Goal: Transaction & Acquisition: Purchase product/service

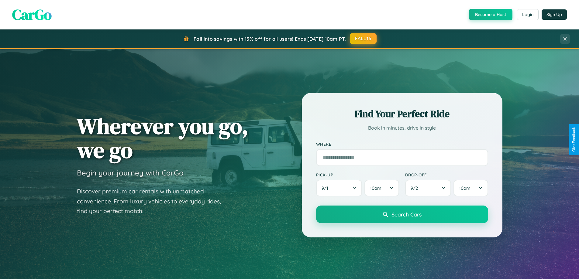
click at [363, 39] on button "FALL15" at bounding box center [363, 38] width 27 height 11
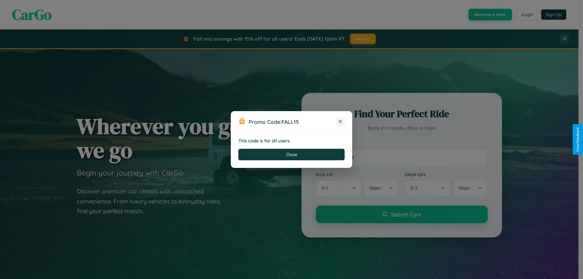
click at [340, 122] on icon at bounding box center [340, 121] width 6 height 6
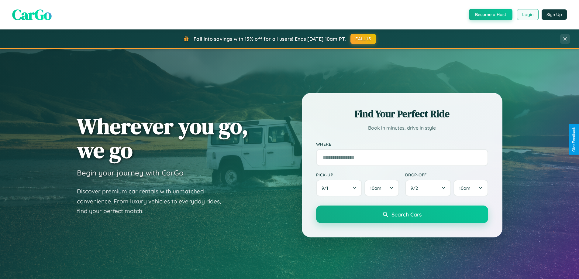
click at [527, 15] on button "Login" at bounding box center [528, 14] width 22 height 11
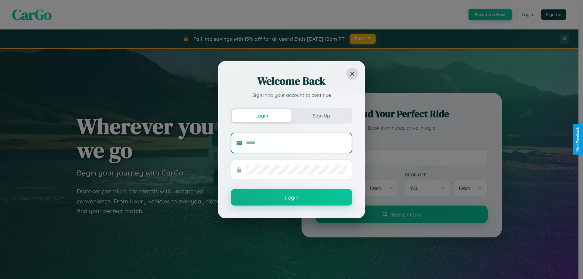
click at [296, 143] on input "text" at bounding box center [296, 143] width 101 height 10
type input "**********"
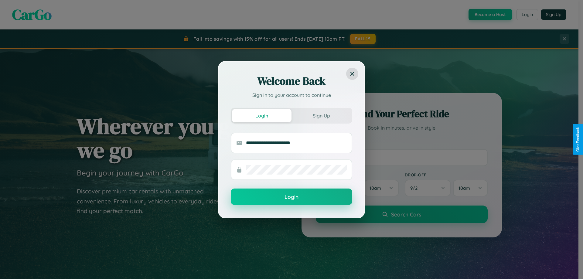
click at [292, 197] on button "Login" at bounding box center [291, 197] width 121 height 16
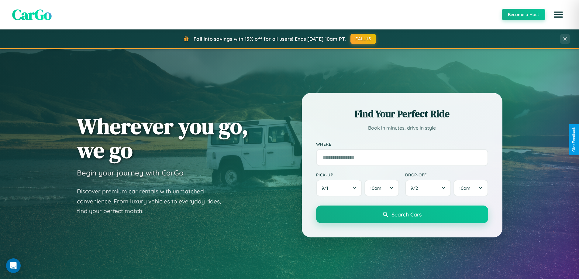
scroll to position [262, 0]
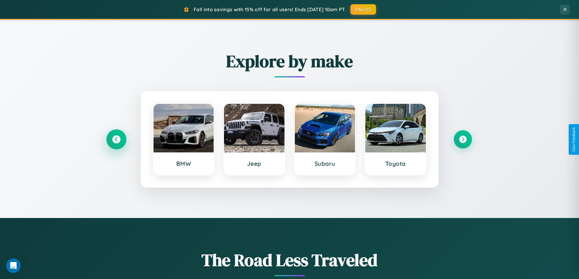
click at [116, 139] on icon at bounding box center [116, 139] width 8 height 8
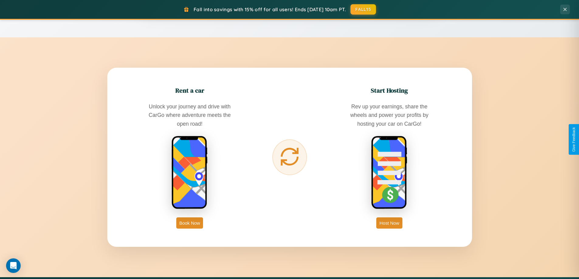
scroll to position [976, 0]
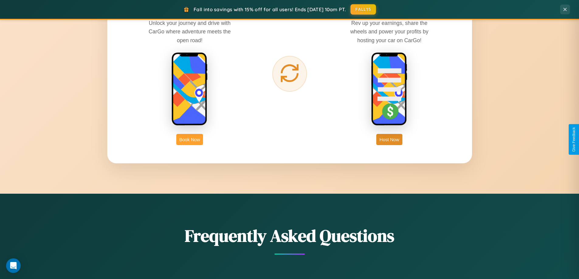
click at [189, 139] on button "Book Now" at bounding box center [189, 139] width 27 height 11
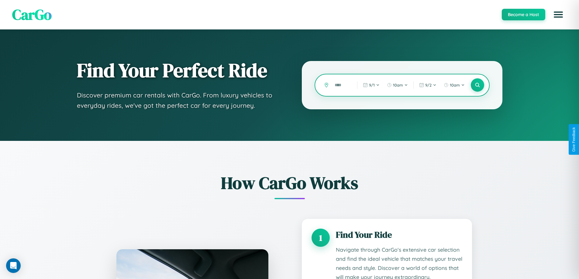
click at [341, 85] on input "text" at bounding box center [340, 85] width 19 height 11
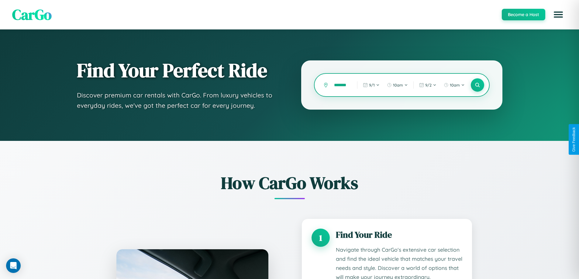
scroll to position [0, 6]
type input "********"
click at [477, 85] on icon at bounding box center [477, 85] width 6 height 6
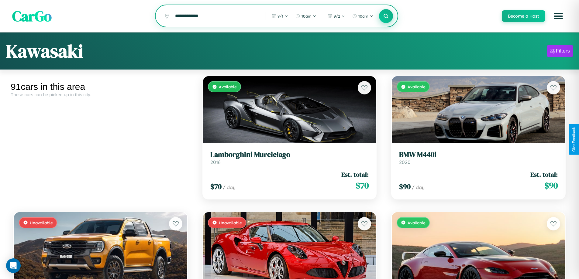
click at [385, 16] on icon at bounding box center [386, 16] width 6 height 6
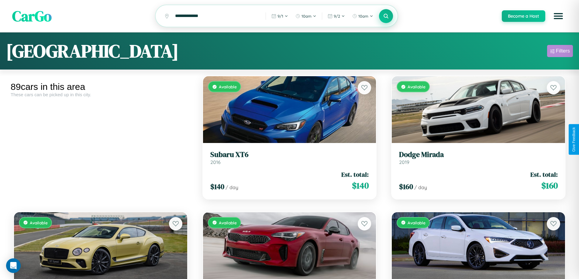
click at [559, 52] on div "Filters" at bounding box center [562, 51] width 14 height 6
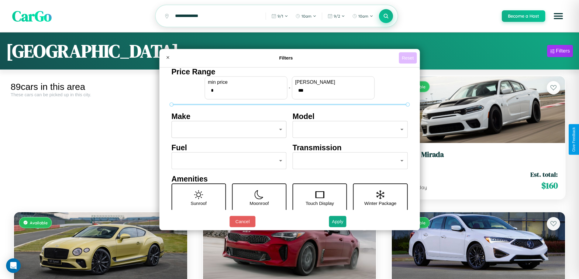
click at [408, 58] on button "Reset" at bounding box center [407, 57] width 18 height 11
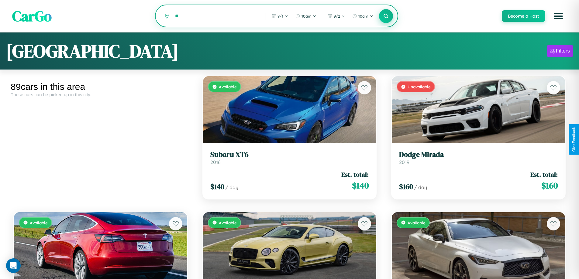
type input "*"
type input "******"
click at [385, 16] on icon at bounding box center [386, 16] width 6 height 6
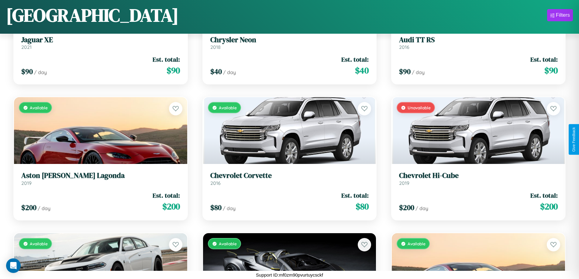
scroll to position [2533, 0]
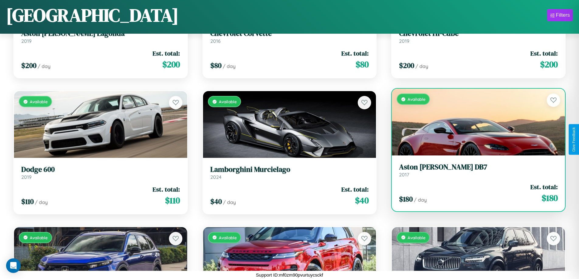
click at [474, 172] on link "Aston [PERSON_NAME] DB7 2017" at bounding box center [478, 170] width 159 height 15
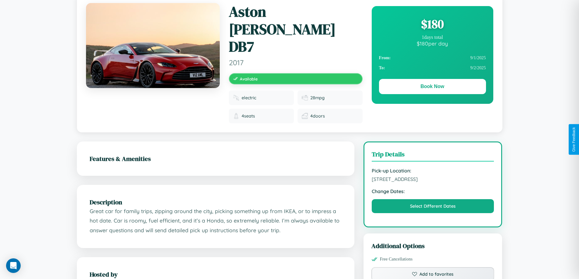
scroll to position [63, 0]
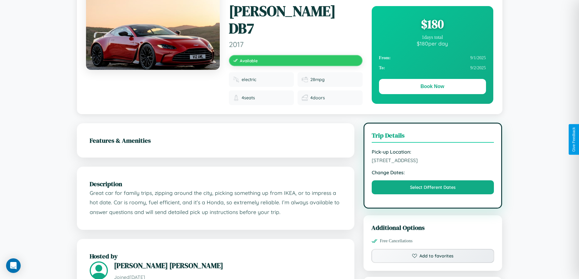
click at [432, 157] on span "2630 Lake Street London 96672 United Kingdom" at bounding box center [432, 160] width 122 height 6
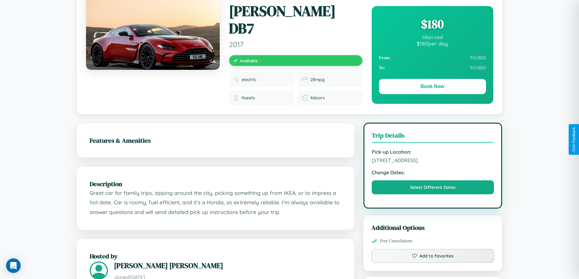
click at [432, 157] on span "2630 Lake Street London 96672 United Kingdom" at bounding box center [432, 160] width 122 height 6
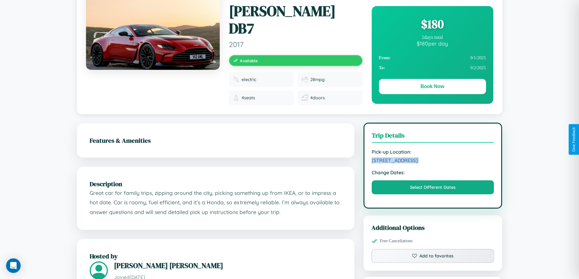
click at [432, 157] on span "2630 Lake Street London 96672 United Kingdom" at bounding box center [432, 160] width 122 height 6
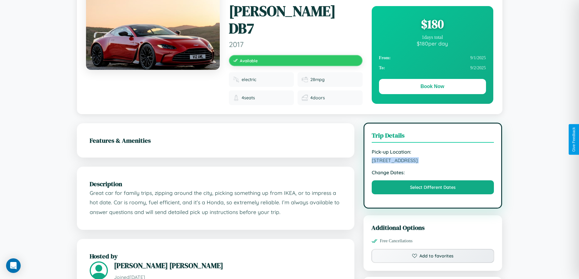
click at [432, 157] on span "2630 Lake Street London 96672 United Kingdom" at bounding box center [432, 160] width 122 height 6
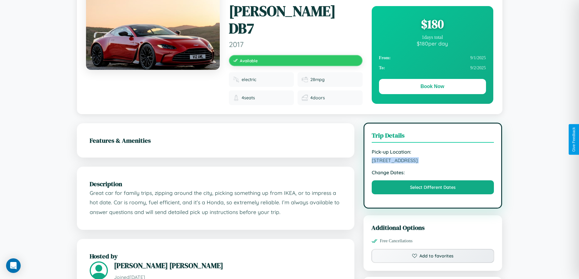
click at [432, 157] on span "2630 Lake Street London 96672 United Kingdom" at bounding box center [432, 160] width 122 height 6
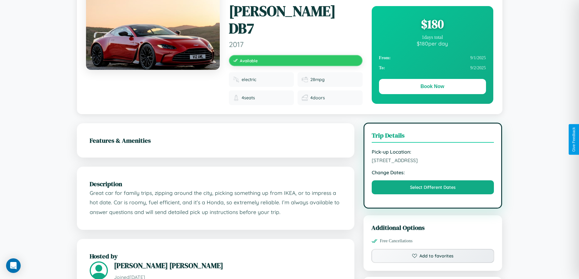
scroll to position [158, 0]
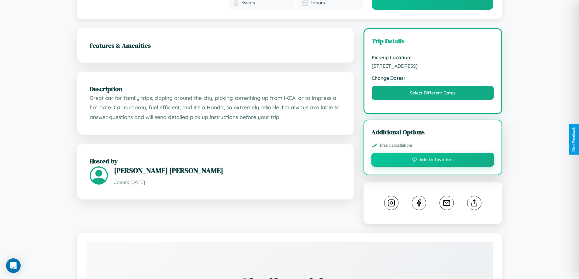
click at [432, 153] on button "Add to favorites" at bounding box center [432, 160] width 123 height 14
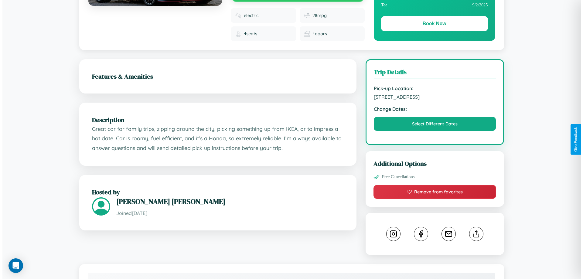
scroll to position [0, 0]
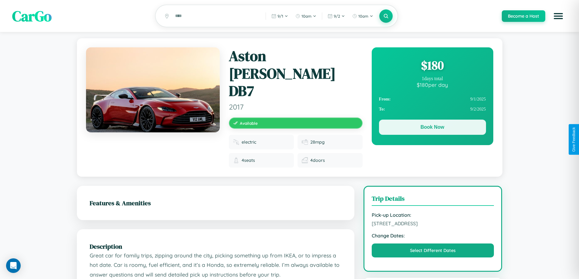
click at [432, 128] on button "Book Now" at bounding box center [432, 127] width 107 height 15
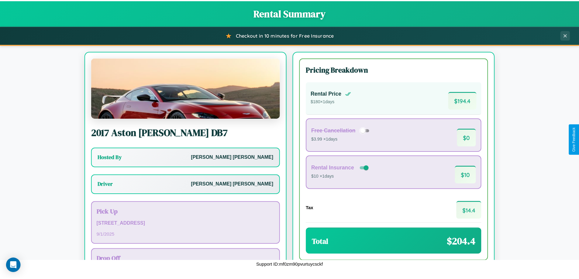
scroll to position [44, 0]
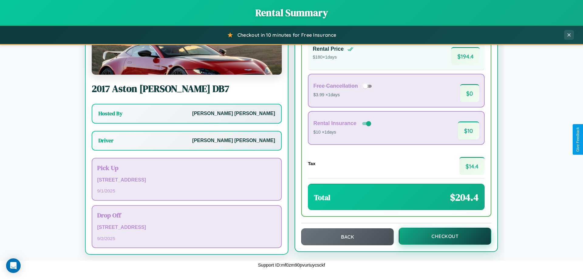
click at [441, 236] on button "Checkout" at bounding box center [445, 236] width 93 height 17
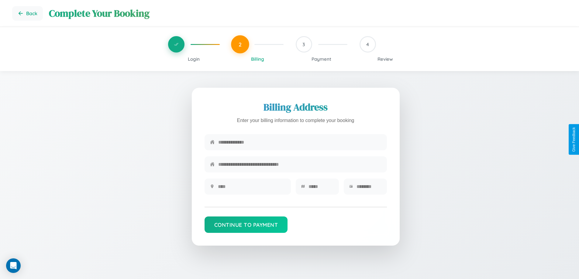
click at [299, 142] on input "text" at bounding box center [299, 142] width 163 height 15
type input "**********"
click at [251, 189] on input "text" at bounding box center [251, 186] width 67 height 15
type input "********"
click at [320, 189] on input "text" at bounding box center [320, 186] width 25 height 15
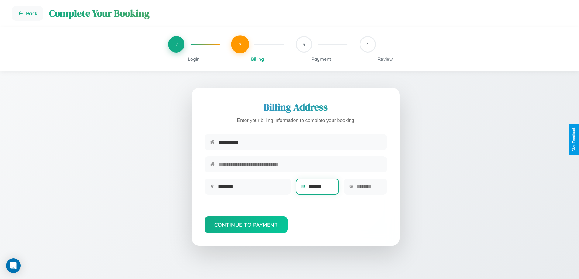
type input "*******"
click at [368, 189] on input "text" at bounding box center [368, 186] width 25 height 15
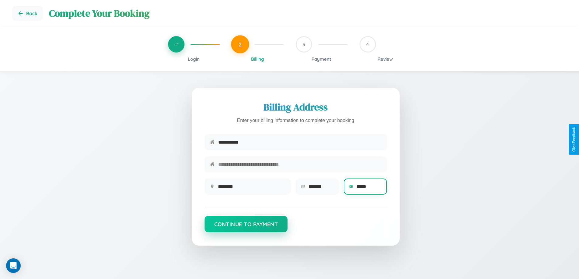
type input "*****"
click at [246, 227] on button "Continue to Payment" at bounding box center [245, 224] width 83 height 16
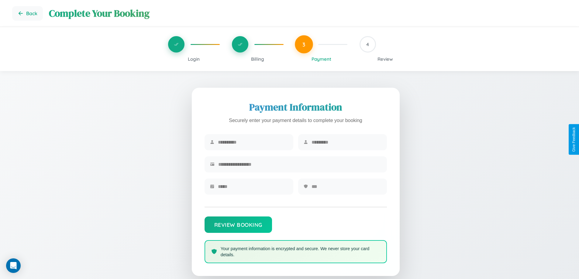
click at [252, 142] on input "text" at bounding box center [253, 142] width 70 height 15
type input "******"
click at [346, 142] on input "text" at bounding box center [346, 142] width 70 height 15
type input "********"
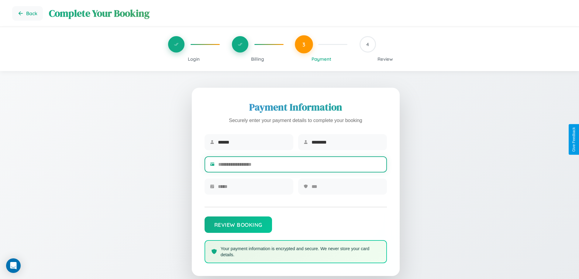
click at [299, 166] on input "text" at bounding box center [299, 164] width 163 height 15
type input "**********"
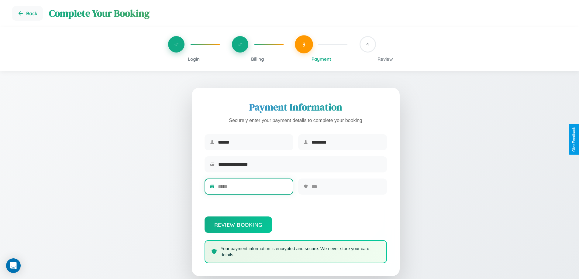
click at [252, 189] on input "text" at bounding box center [253, 186] width 70 height 15
type input "*****"
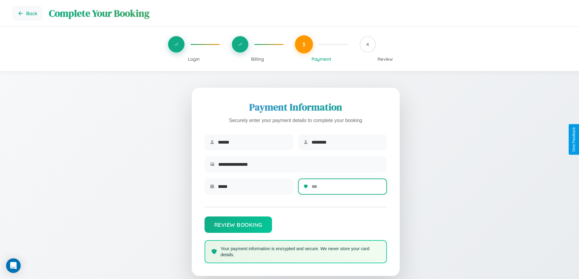
click at [346, 189] on input "text" at bounding box center [346, 186] width 70 height 15
type input "***"
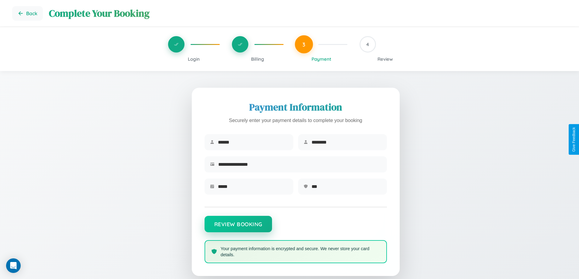
click at [238, 227] on button "Review Booking" at bounding box center [237, 224] width 67 height 16
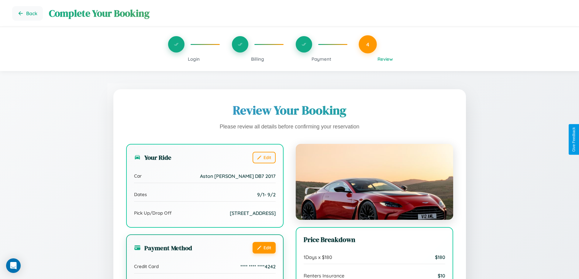
click at [264, 254] on button "Edit" at bounding box center [263, 248] width 23 height 12
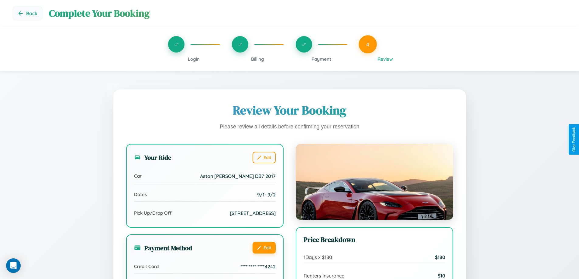
click at [264, 254] on button "Edit" at bounding box center [263, 248] width 23 height 12
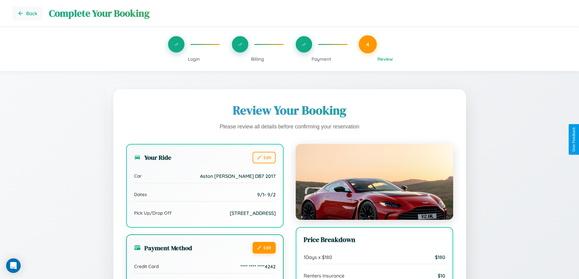
click at [264, 254] on button "Edit" at bounding box center [263, 248] width 23 height 12
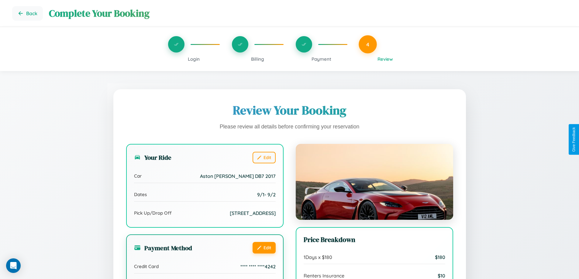
click at [264, 254] on button "Edit" at bounding box center [263, 248] width 23 height 12
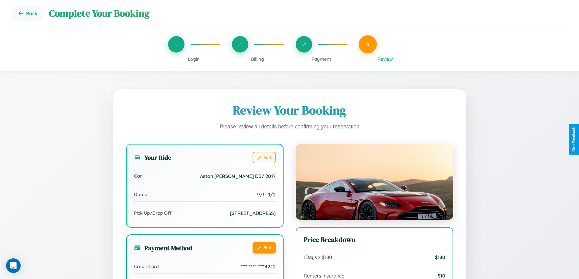
click at [264, 254] on button "Edit" at bounding box center [263, 248] width 23 height 12
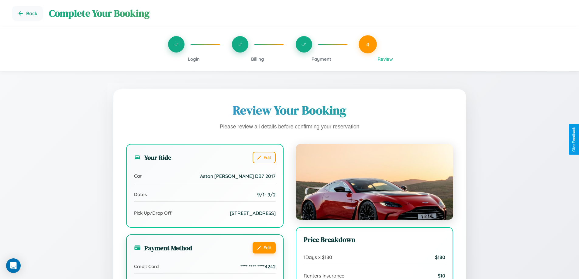
scroll to position [148, 0]
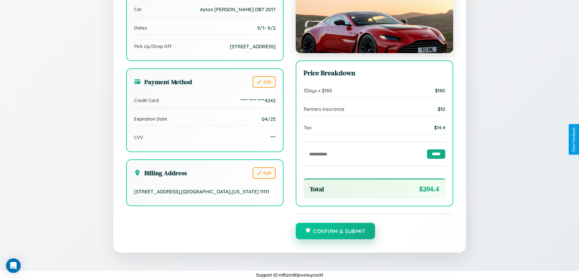
click at [335, 231] on button "Confirm & Submit" at bounding box center [335, 231] width 80 height 16
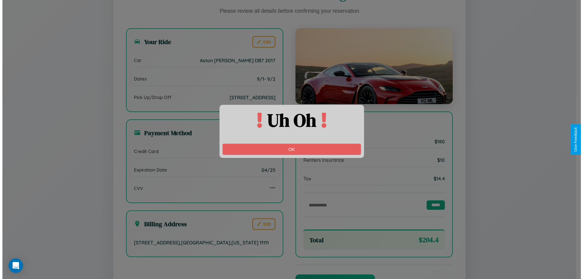
scroll to position [167, 0]
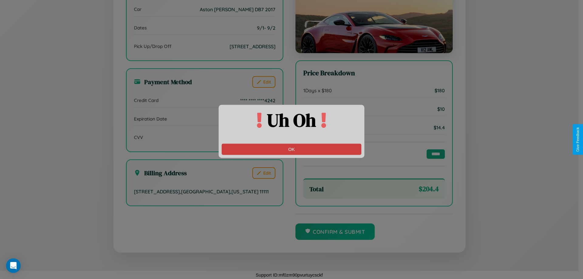
click at [292, 149] on button "OK" at bounding box center [292, 149] width 140 height 11
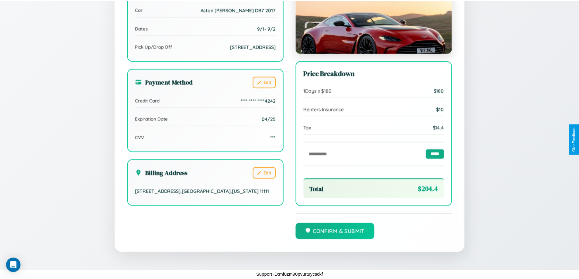
scroll to position [0, 0]
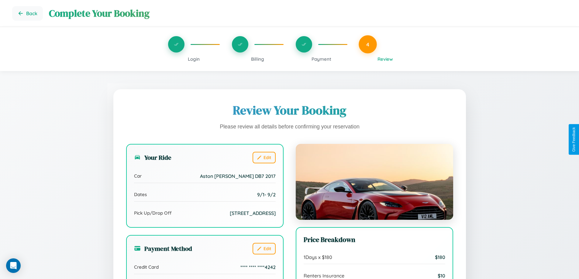
click at [257, 59] on span "Billing" at bounding box center [257, 59] width 13 height 6
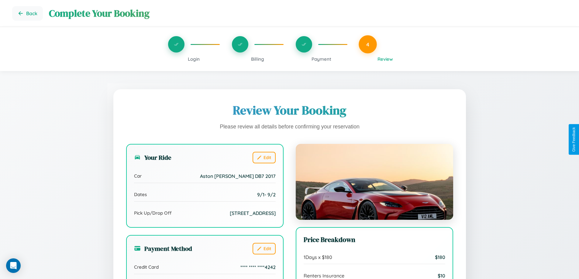
click at [257, 59] on span "Billing" at bounding box center [257, 59] width 13 height 6
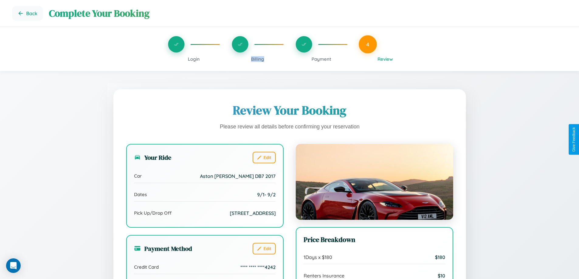
click at [257, 59] on span "Billing" at bounding box center [257, 59] width 13 height 6
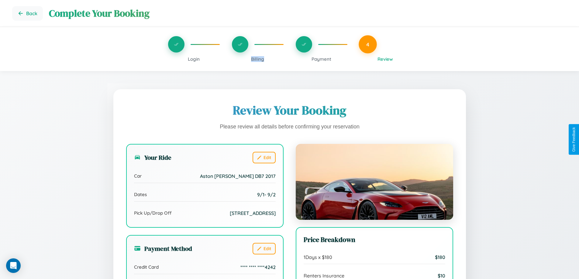
click at [257, 59] on span "Billing" at bounding box center [257, 59] width 13 height 6
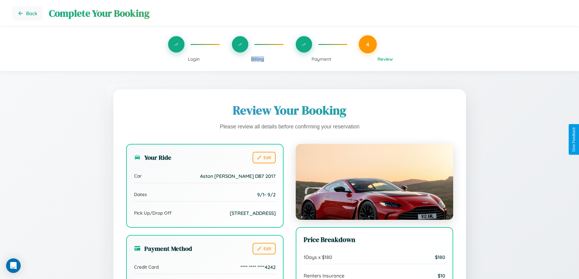
click at [257, 59] on span "Billing" at bounding box center [257, 59] width 13 height 6
